Goal: Task Accomplishment & Management: Complete application form

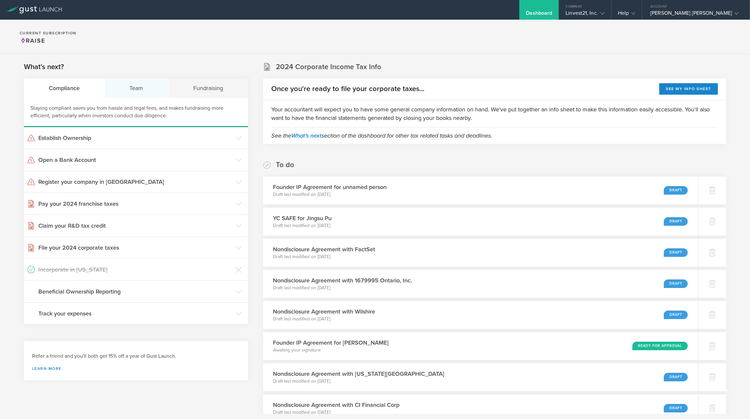
click at [139, 90] on div "Team" at bounding box center [137, 88] width 64 height 20
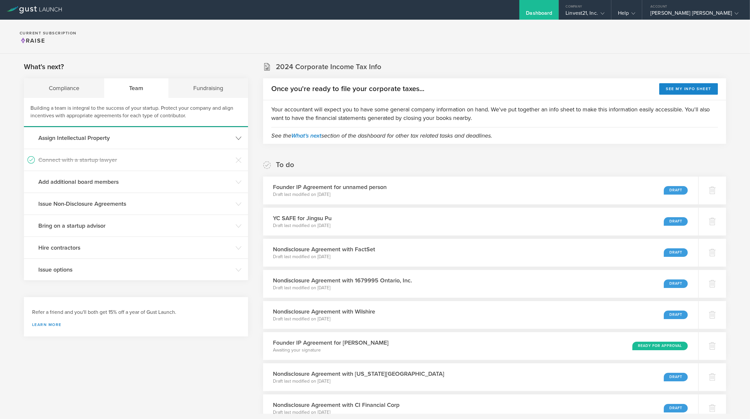
click at [98, 141] on h3 "Assign Intellectual Property" at bounding box center [135, 138] width 194 height 9
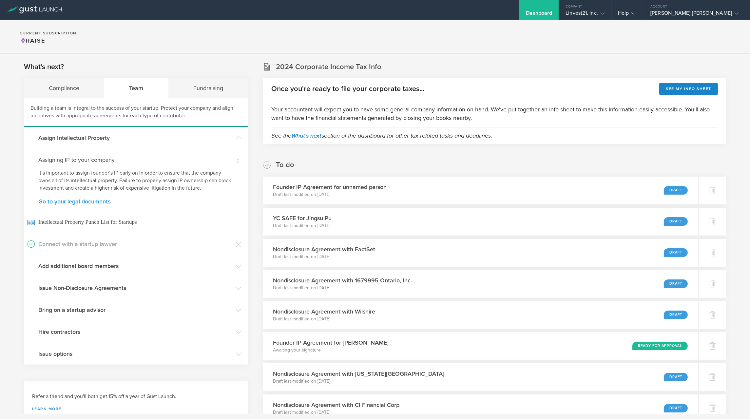
click at [89, 200] on link "Go to your legal documents" at bounding box center [135, 202] width 195 height 6
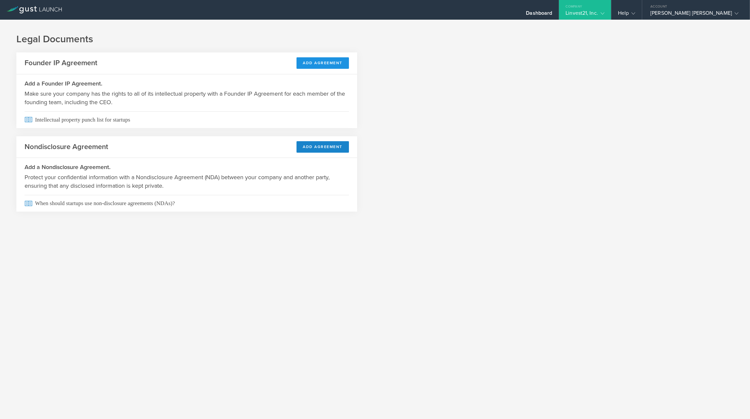
click at [310, 62] on button "Add Agreement" at bounding box center [323, 62] width 53 height 11
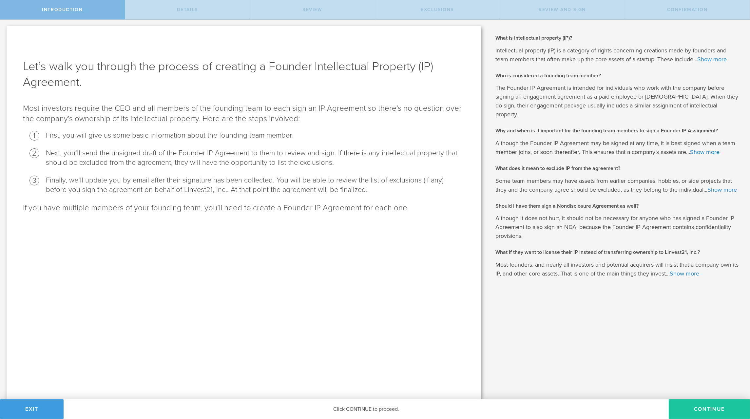
click at [715, 414] on button "Continue" at bounding box center [709, 409] width 81 height 20
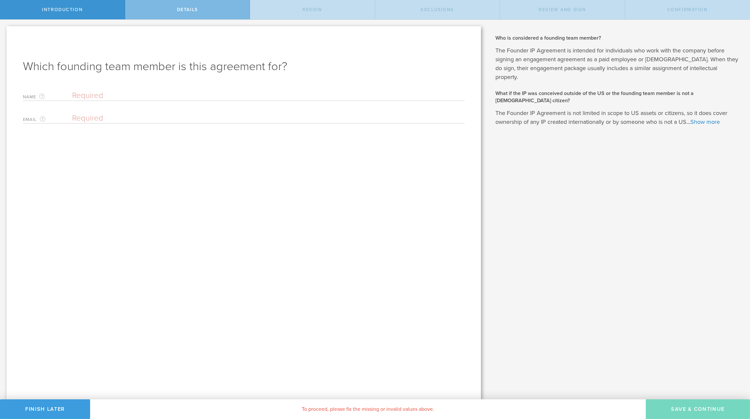
click at [180, 93] on input "text" at bounding box center [268, 96] width 393 height 10
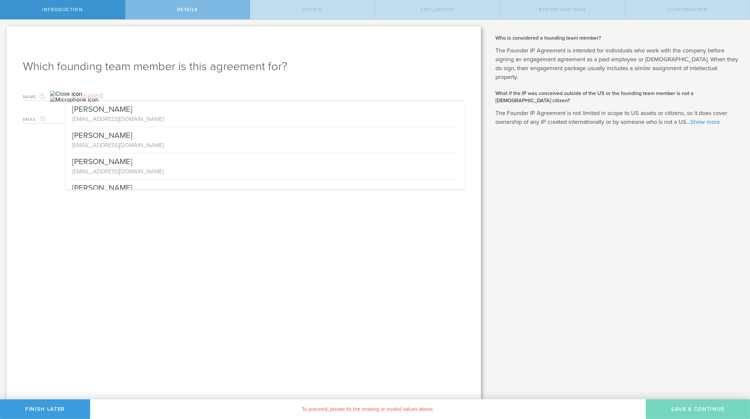
paste input "Ghulam Murtza"
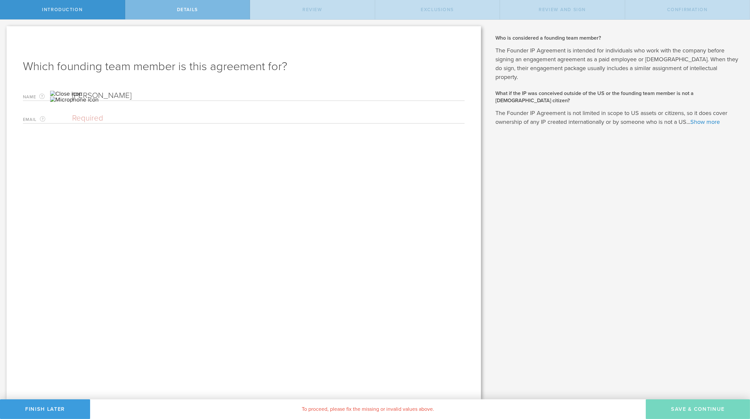
type input "Ghulam Murtza"
click at [132, 121] on input "email" at bounding box center [266, 118] width 389 height 10
paste input "[EMAIL_ADDRESS][DOMAIN_NAME]"
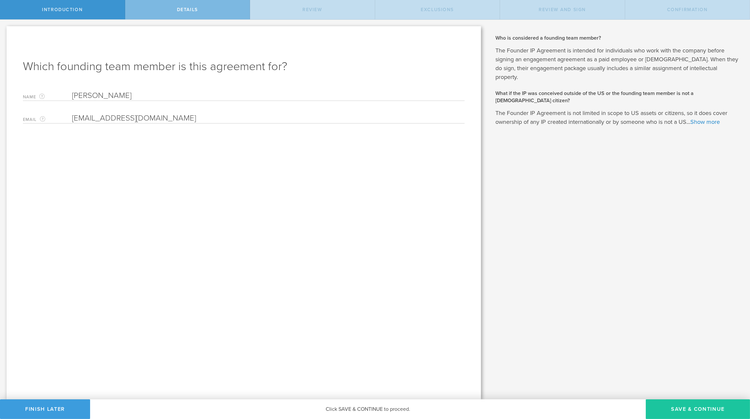
type input "[EMAIL_ADDRESS][DOMAIN_NAME]"
click at [667, 404] on button "Save & Continue" at bounding box center [698, 409] width 104 height 20
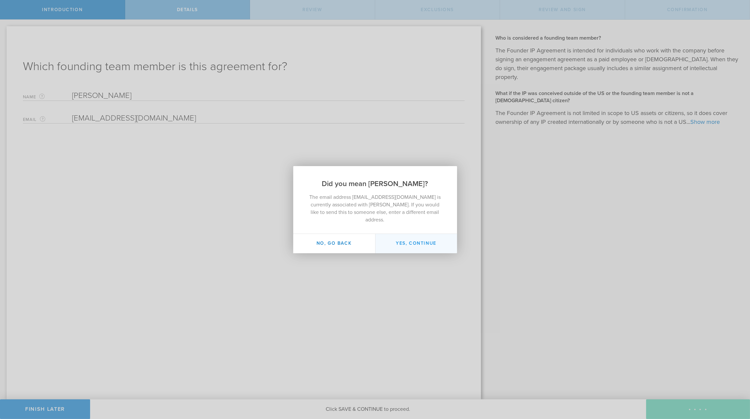
click at [413, 237] on button "Yes, continue" at bounding box center [416, 243] width 82 height 19
type input "[PERSON_NAME]"
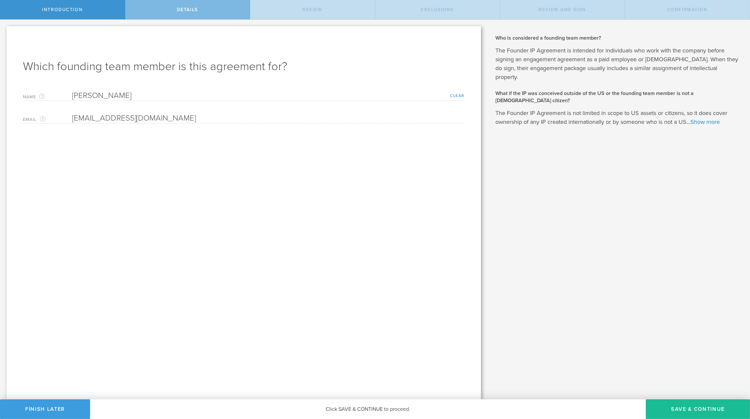
click at [457, 95] on link "Clear" at bounding box center [457, 95] width 15 height 5
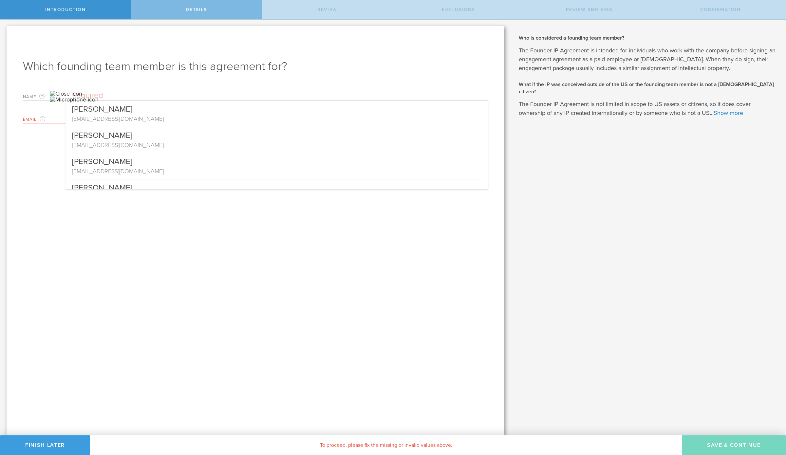
click at [174, 98] on input "text" at bounding box center [280, 96] width 416 height 10
click at [68, 183] on div "Alice Gleybman agleybman@gmail.com" at bounding box center [277, 192] width 423 height 26
type input "Alice Gleybman"
type input "agleybman@gmail.com"
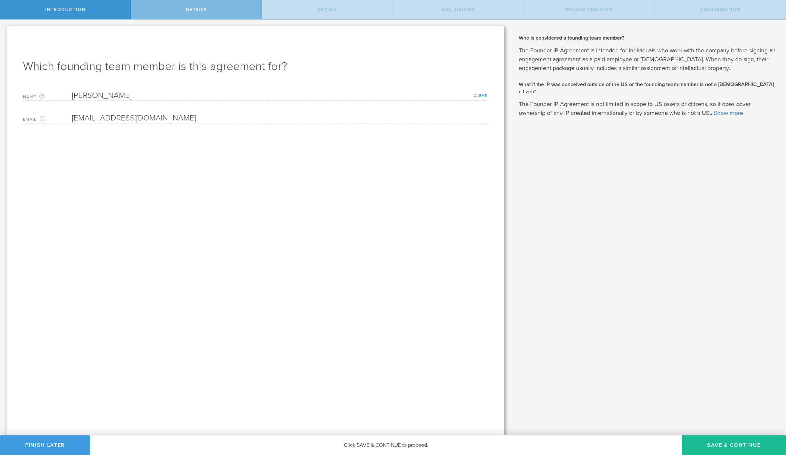
click at [477, 95] on link "Clear" at bounding box center [481, 95] width 15 height 5
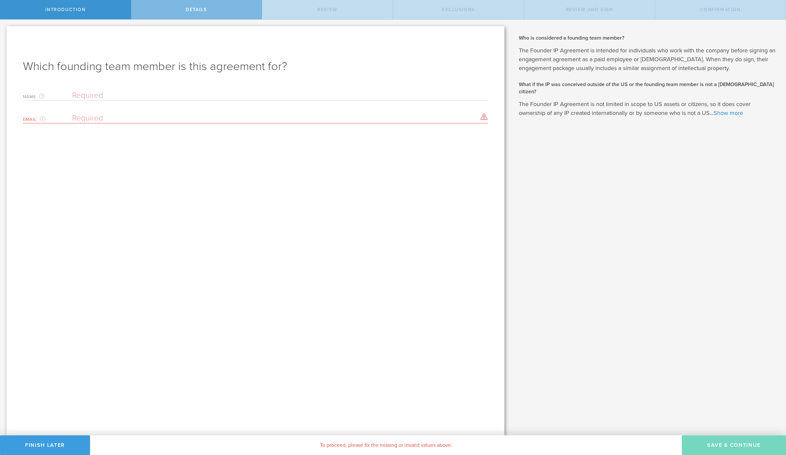
click at [190, 115] on input "email" at bounding box center [278, 118] width 413 height 10
paste input "gilliammurt@gmail.com"
type input "gilliammurt@gmail.com"
click at [180, 100] on input "text" at bounding box center [280, 96] width 416 height 10
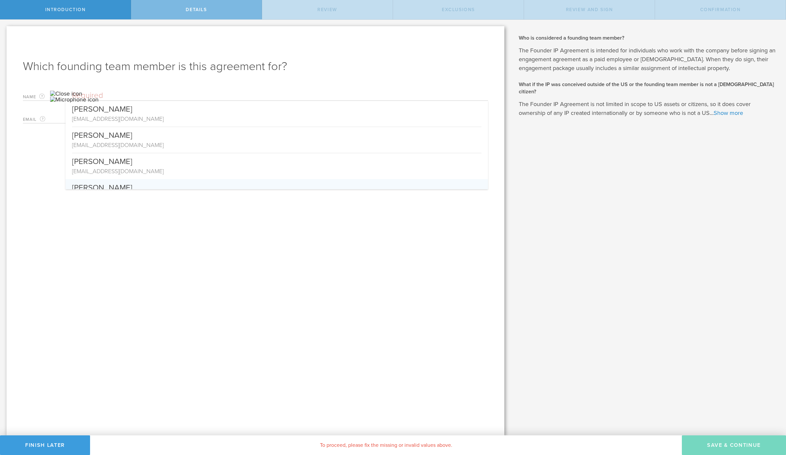
paste input "[PERSON_NAME]"
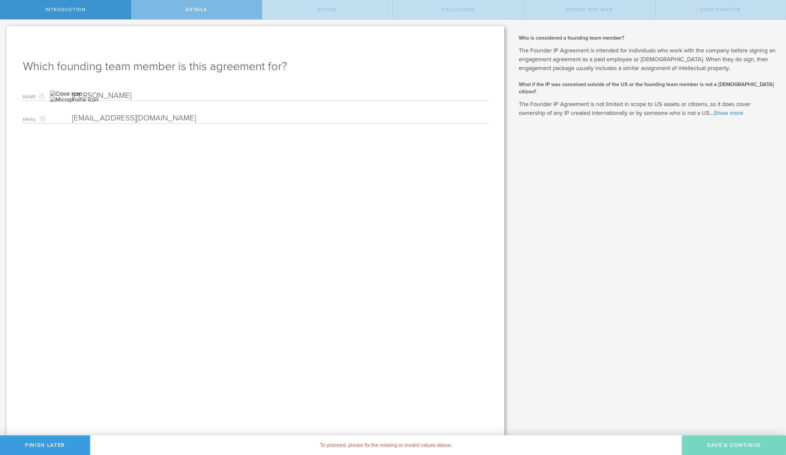
type input "[PERSON_NAME]"
click at [217, 270] on div "Which founding team member is this agreement for? Name The first and last name …" at bounding box center [256, 231] width 498 height 410
click at [274, 114] on input "email" at bounding box center [278, 118] width 413 height 10
paste input "[EMAIL_ADDRESS][DOMAIN_NAME]"
click at [274, 114] on input "[EMAIL_ADDRESS][DOMAIN_NAME]" at bounding box center [278, 118] width 413 height 10
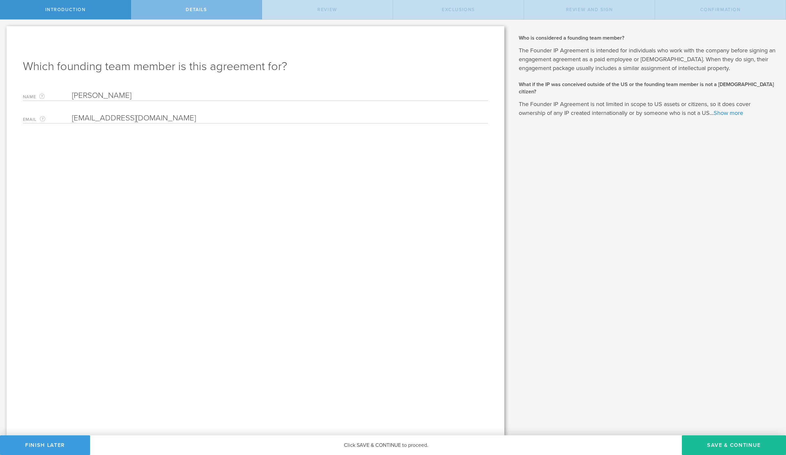
type input "[EMAIL_ADDRESS][DOMAIN_NAME]"
click at [340, 232] on div "Which founding team member is this agreement for? Name The first and last name …" at bounding box center [256, 231] width 498 height 410
click at [722, 419] on button "Save & Continue" at bounding box center [734, 446] width 104 height 20
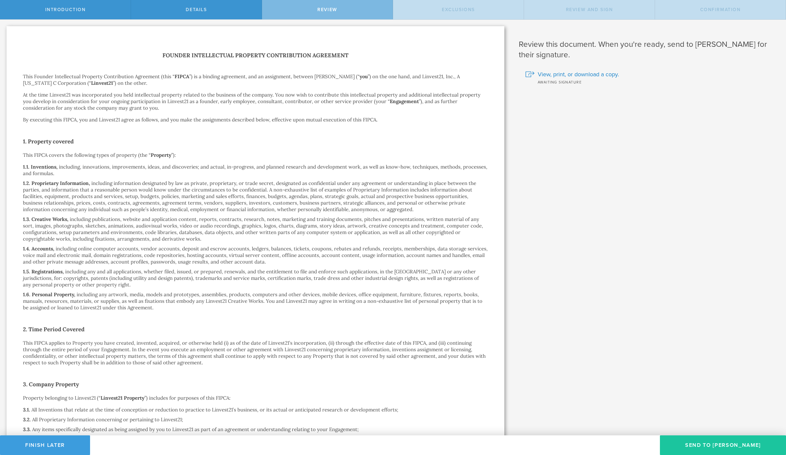
click at [703, 419] on button "Send To Ghulam Murtza" at bounding box center [723, 446] width 126 height 20
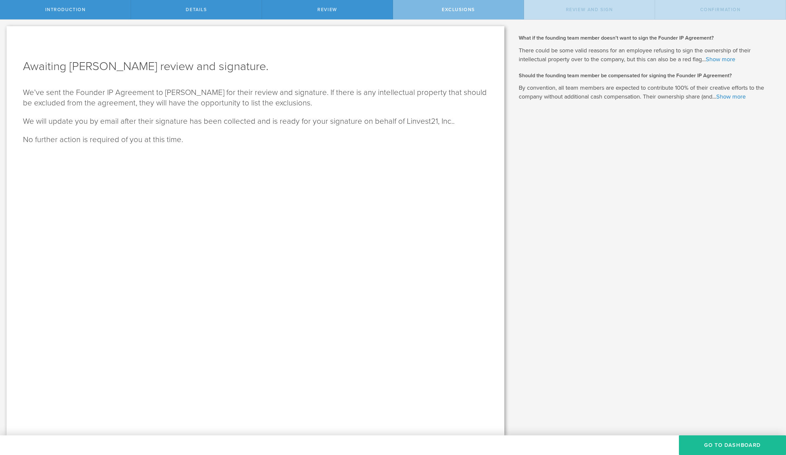
click at [703, 419] on button "Go To Dashboard" at bounding box center [732, 446] width 107 height 20
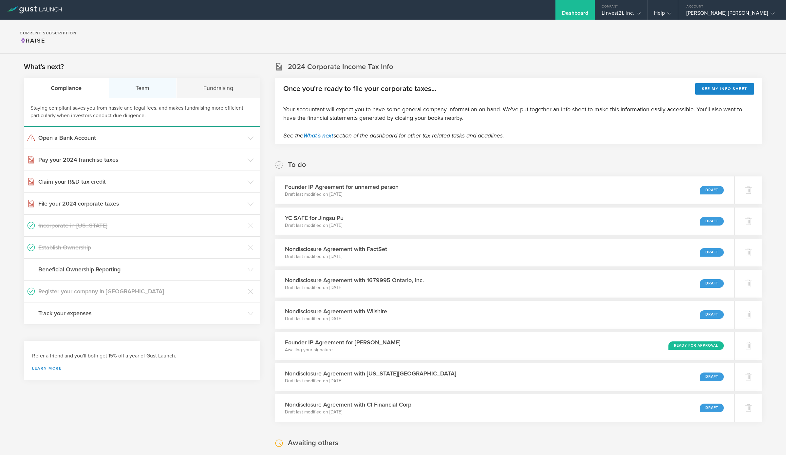
click at [152, 87] on div "Team" at bounding box center [143, 88] width 68 height 20
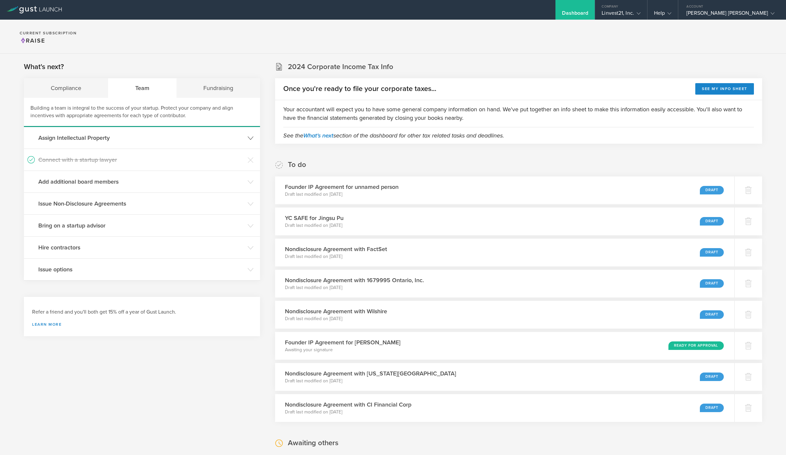
click at [95, 138] on h3 "Assign Intellectual Property" at bounding box center [141, 138] width 206 height 9
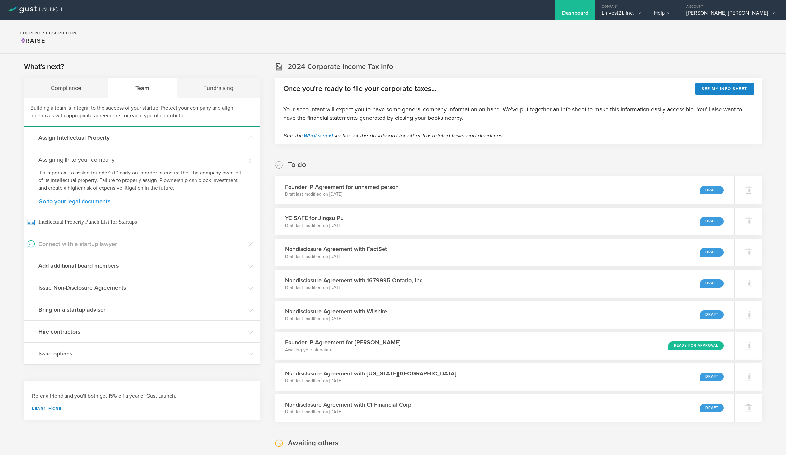
click at [91, 201] on link "Go to your legal documents" at bounding box center [141, 202] width 207 height 6
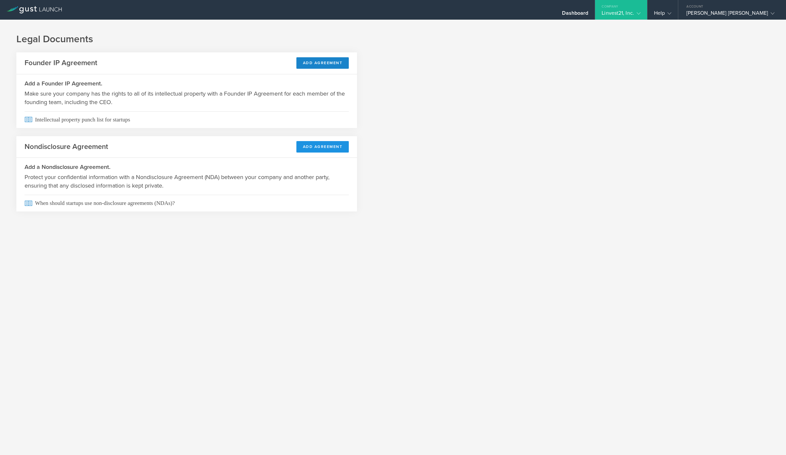
click at [330, 145] on button "Add Agreement" at bounding box center [323, 146] width 53 height 11
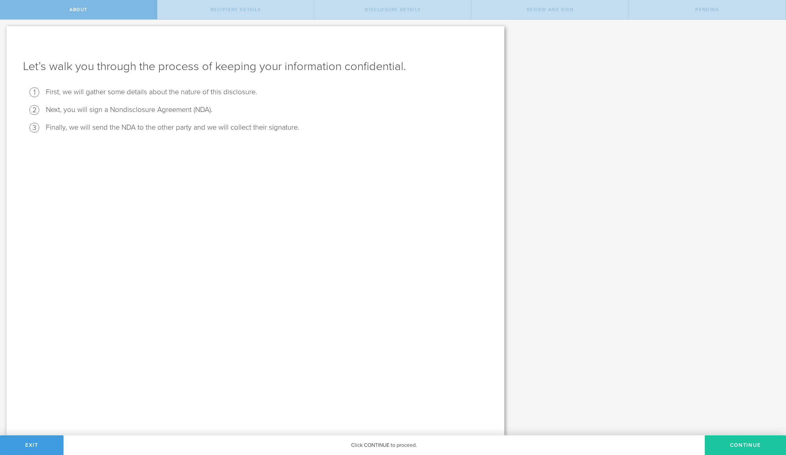
click at [743, 450] on button "Continue" at bounding box center [745, 446] width 81 height 20
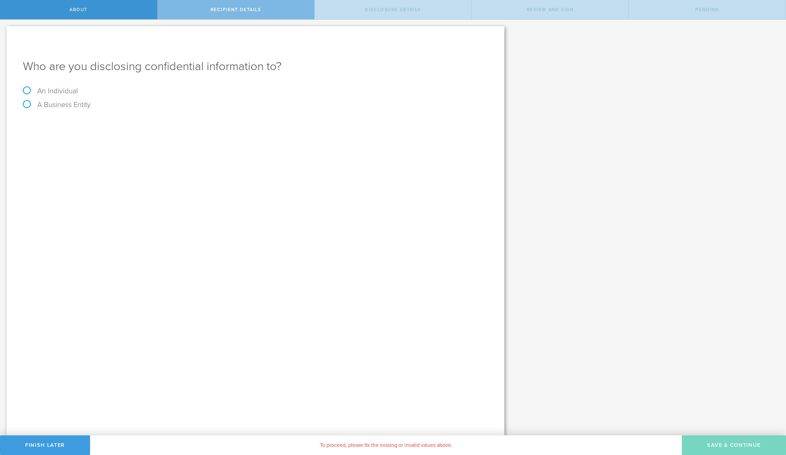
click at [49, 89] on label "An Individual" at bounding box center [50, 91] width 55 height 9
click at [4, 30] on input "An Individual" at bounding box center [2, 25] width 4 height 10
radio input "true"
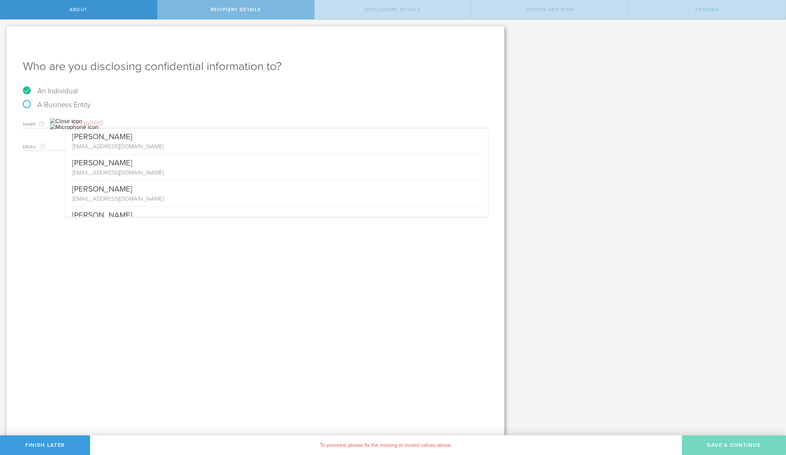
click at [127, 123] on input "text" at bounding box center [280, 123] width 416 height 10
paste input "gilliammurt@gmail.com"
type input "gilliammurt@gmail.com"
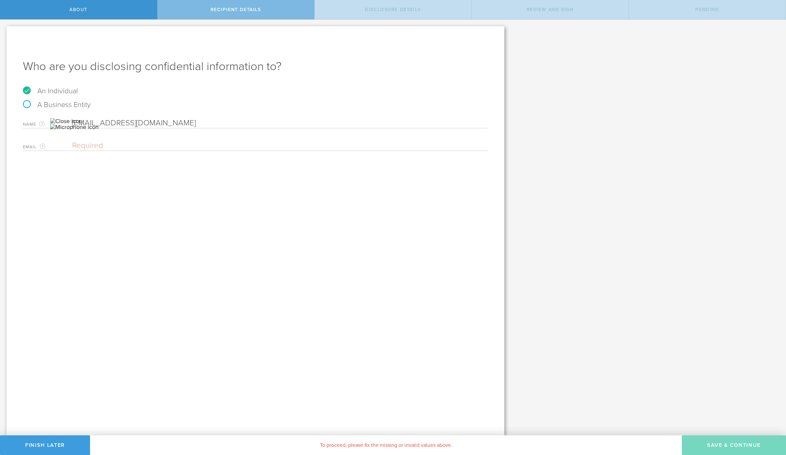
drag, startPoint x: 199, startPoint y: 124, endPoint x: 62, endPoint y: 125, distance: 136.7
click at [62, 125] on div "Name The first and last name of the person that you are disclosing confidential…" at bounding box center [255, 121] width 465 height 13
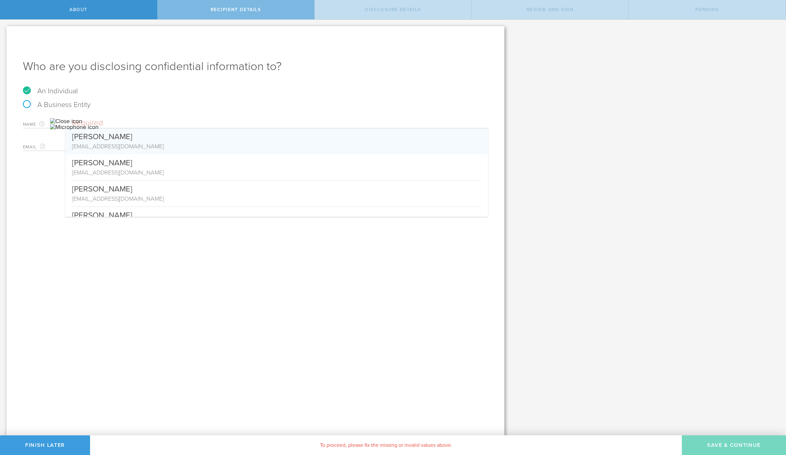
paste input "Ghulam Murtza"
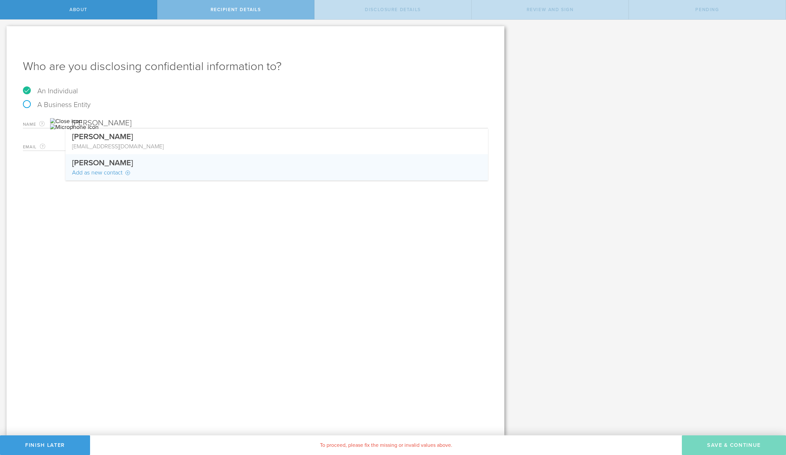
type input "Ghulam Murtza"
click at [177, 245] on div "Who are you disclosing confidential information to? An Individual A Business En…" at bounding box center [256, 231] width 498 height 410
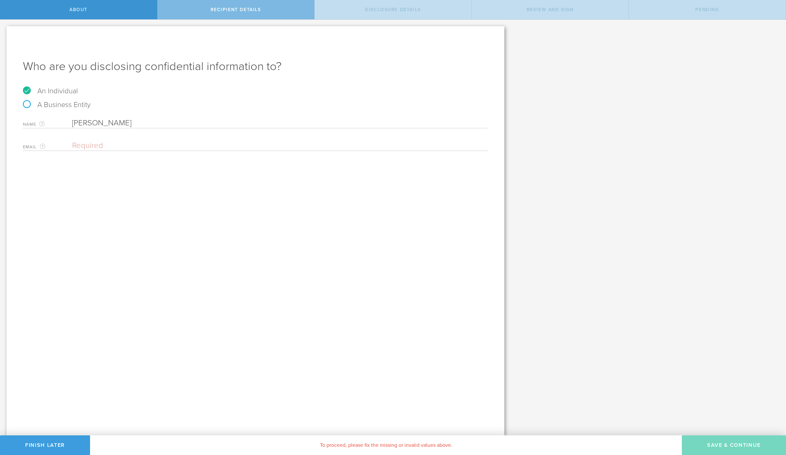
click at [149, 146] on input "email" at bounding box center [278, 146] width 413 height 10
paste input "[EMAIL_ADDRESS][DOMAIN_NAME]"
type input "[EMAIL_ADDRESS][DOMAIN_NAME]"
click at [76, 93] on label "An Individual" at bounding box center [50, 91] width 55 height 9
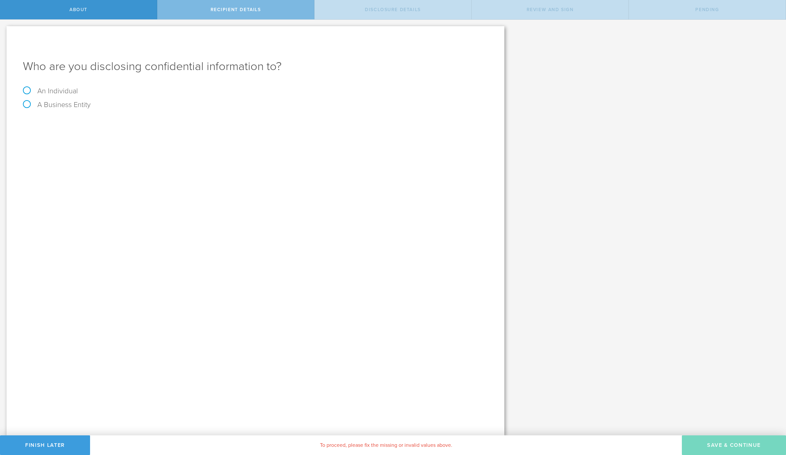
click at [4, 30] on input "An Individual" at bounding box center [2, 25] width 4 height 10
radio input "true"
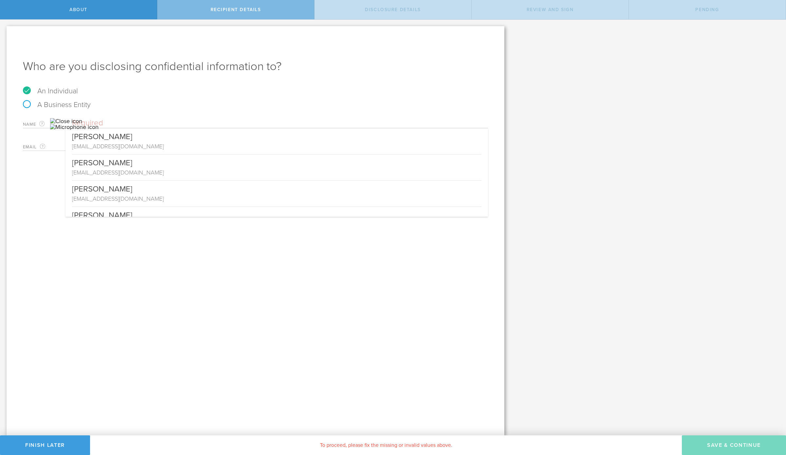
click at [118, 125] on input "text" at bounding box center [280, 123] width 416 height 10
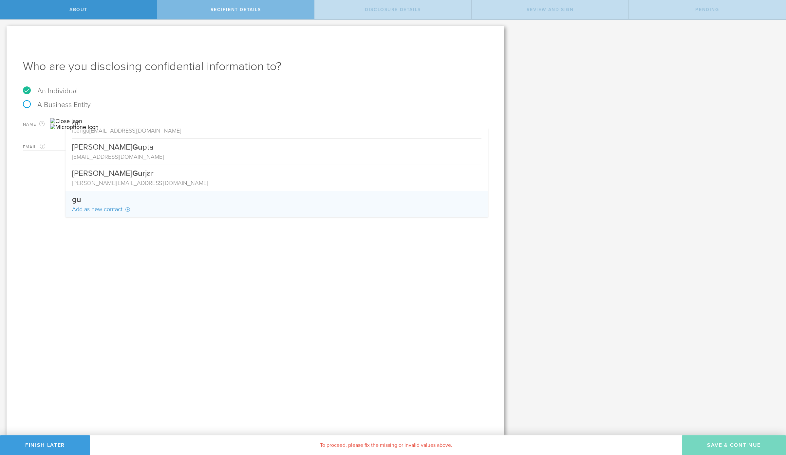
type input "g"
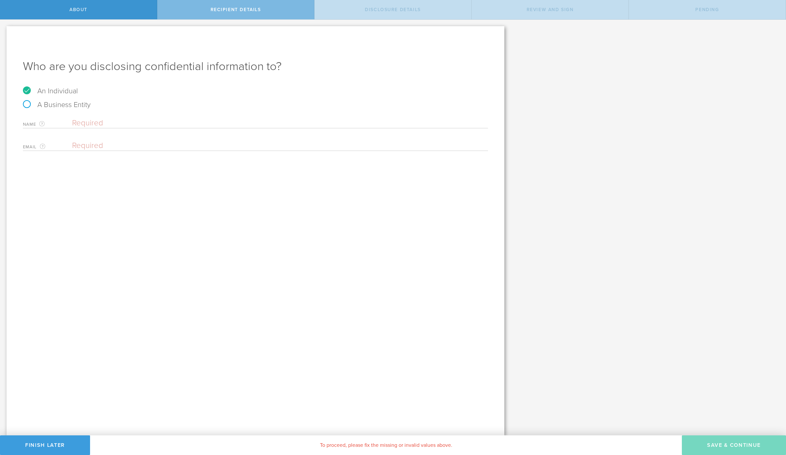
scroll to position [0, 0]
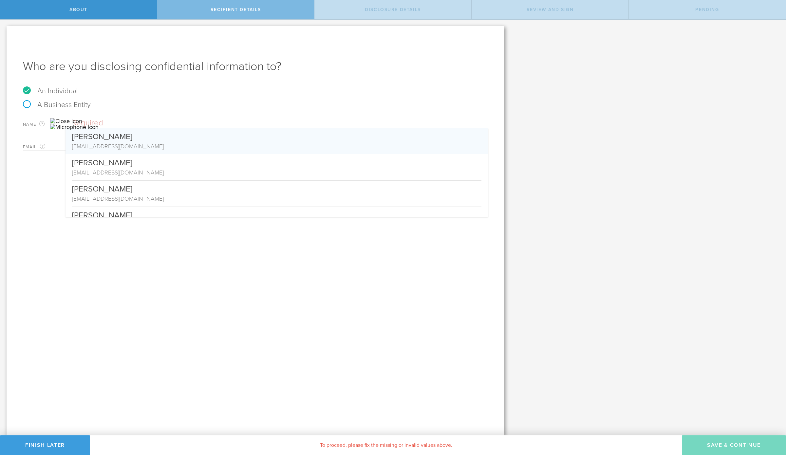
paste input "[PERSON_NAME]"
type input "[PERSON_NAME]"
click at [170, 149] on div "[EMAIL_ADDRESS][DOMAIN_NAME]" at bounding box center [277, 146] width 410 height 9
type input "[EMAIL_ADDRESS][DOMAIN_NAME]"
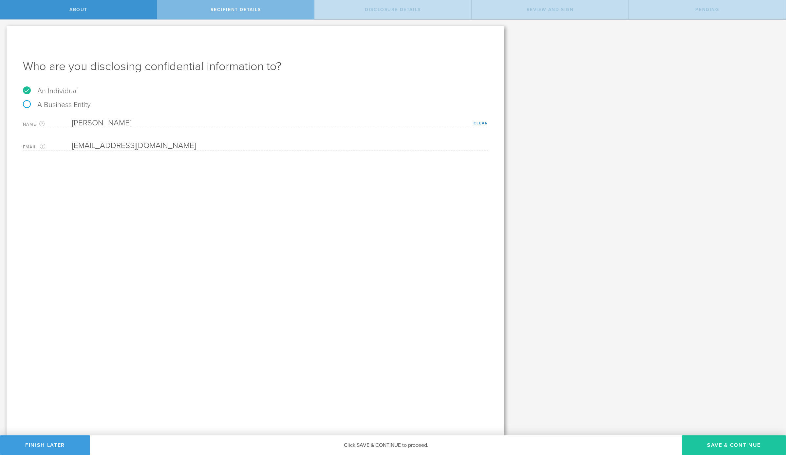
click at [717, 439] on button "Save & Continue" at bounding box center [734, 446] width 104 height 20
select select "string:5 years"
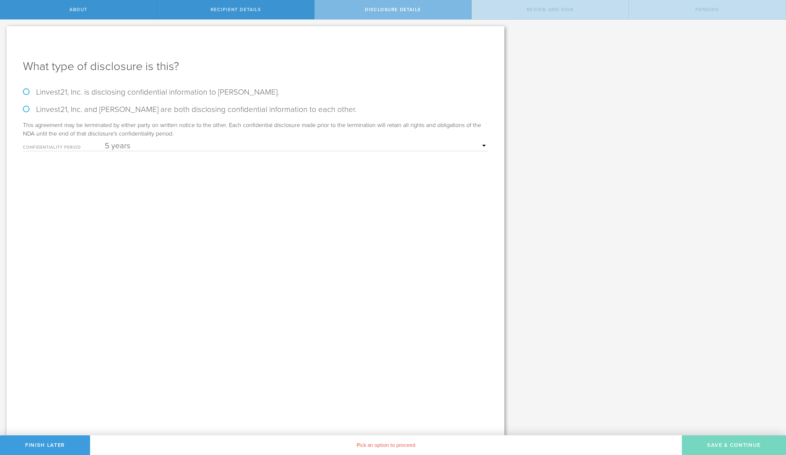
click at [33, 96] on label "Linvest21, Inc. is disclosing confidential information to Ghulam Murtza." at bounding box center [255, 92] width 465 height 10
click at [4, 33] on input "Linvest21, Inc. is disclosing confidential information to Ghulam Murtza." at bounding box center [2, 27] width 4 height 14
radio input "true"
click at [714, 440] on button "Save & Continue" at bounding box center [734, 446] width 104 height 20
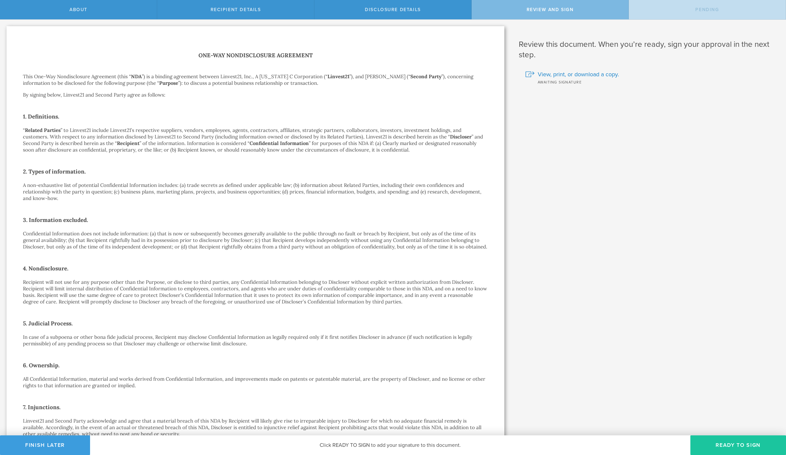
click at [708, 446] on button "Ready to Sign" at bounding box center [739, 446] width 96 height 20
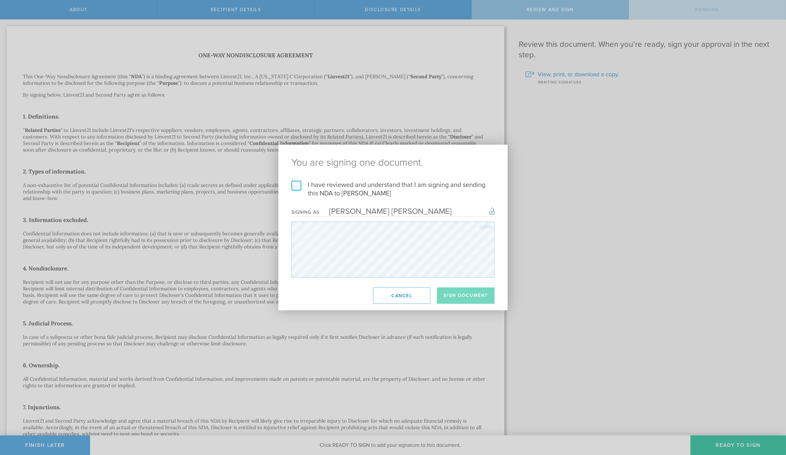
click at [295, 184] on label "I have reviewed and understand that I am signing and sending this NDA to Ghulam…" at bounding box center [393, 189] width 203 height 17
click at [0, 0] on input "I have reviewed and understand that I am signing and sending this NDA to Ghulam…" at bounding box center [0, 0] width 0 height 0
click at [469, 295] on button "Sign Document" at bounding box center [466, 296] width 58 height 16
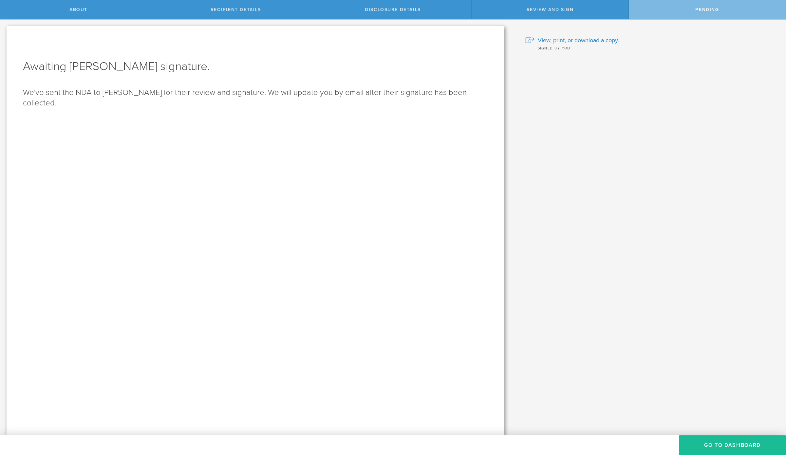
click at [693, 10] on div "Pending" at bounding box center [707, 9] width 157 height 19
click at [742, 446] on button "Go to dashboard" at bounding box center [732, 446] width 107 height 20
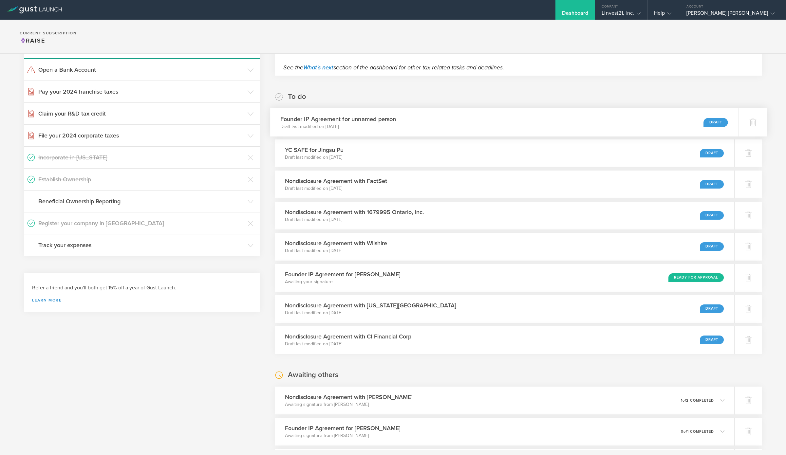
scroll to position [136, 0]
